Goal: Book appointment/travel/reservation

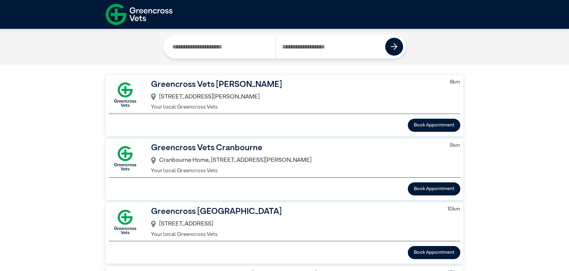
click at [145, 13] on img at bounding box center [139, 14] width 67 height 26
click at [134, 15] on img at bounding box center [139, 14] width 67 height 26
click at [157, 9] on img at bounding box center [139, 14] width 67 height 26
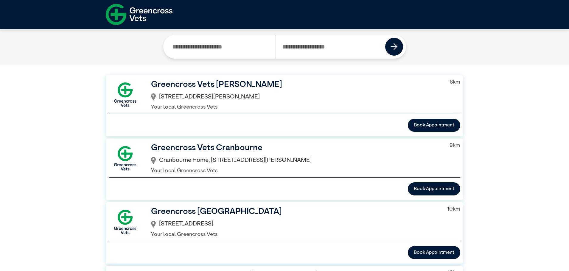
click at [125, 15] on img at bounding box center [139, 14] width 67 height 26
click at [124, 19] on img at bounding box center [139, 14] width 67 height 26
click at [111, 14] on img at bounding box center [139, 14] width 67 height 26
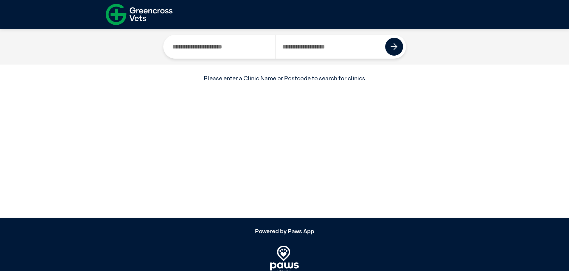
click at [309, 48] on input "Search by Postcode" at bounding box center [331, 47] width 110 height 24
click at [391, 50] on img at bounding box center [394, 46] width 7 height 7
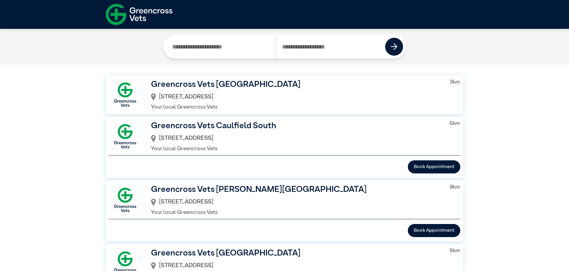
click at [134, 18] on img at bounding box center [139, 14] width 67 height 26
click at [123, 12] on img at bounding box center [139, 14] width 67 height 26
click at [302, 48] on input "****" at bounding box center [331, 47] width 110 height 24
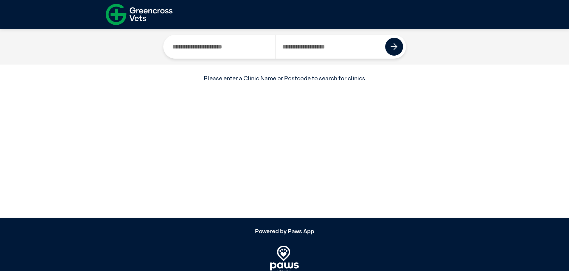
type input "****"
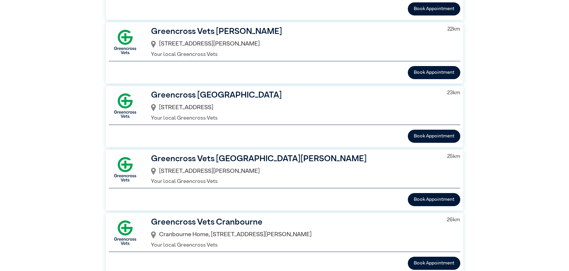
scroll to position [986, 0]
